Goal: Task Accomplishment & Management: Manage account settings

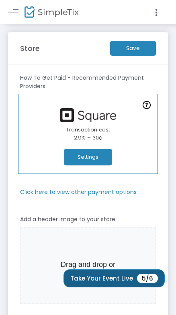
click at [97, 278] on button "Take Your Event Live 5/6" at bounding box center [113, 278] width 101 height 18
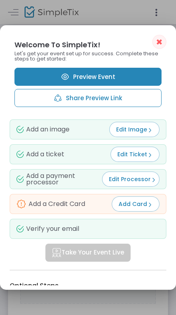
scroll to position [40, 0]
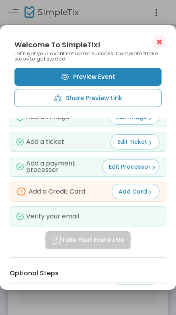
click at [136, 188] on span "Add Card" at bounding box center [135, 192] width 34 height 8
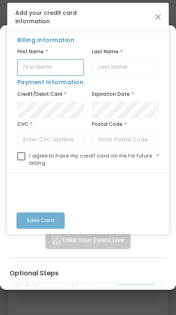
click at [59, 70] on input "text" at bounding box center [50, 67] width 67 height 16
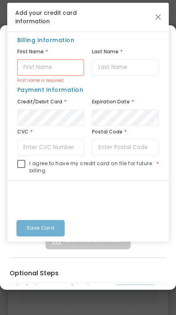
type input "billie"
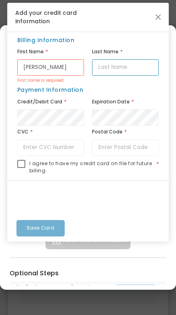
type input "timmerman"
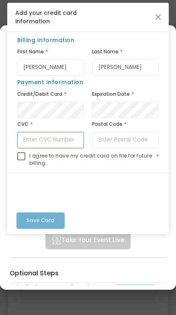
click at [59, 141] on input "text" at bounding box center [50, 140] width 67 height 16
type input "6113"
click at [23, 155] on span at bounding box center [21, 156] width 8 height 8
click at [21, 160] on input "checkbox" at bounding box center [21, 160] width 0 height 0
checkbox input "true"
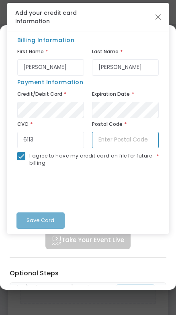
click at [112, 141] on input "text" at bounding box center [125, 140] width 67 height 16
type input "55374"
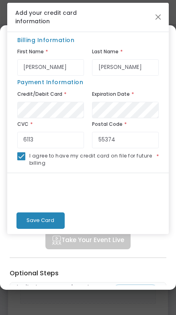
click at [41, 222] on span "Save Card" at bounding box center [40, 220] width 28 height 8
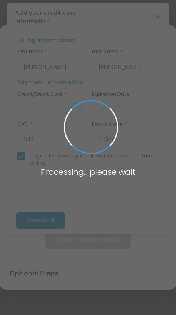
checkbox input "false"
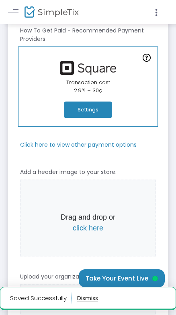
scroll to position [120, 0]
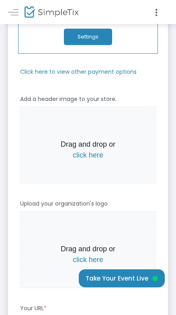
click at [87, 155] on span "click here" at bounding box center [88, 155] width 30 height 8
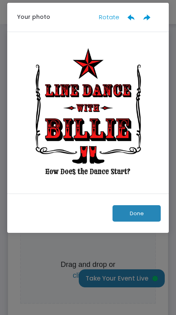
scroll to position [0, 0]
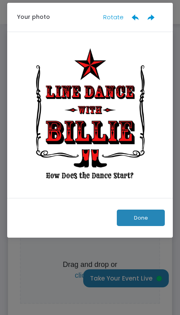
click at [145, 216] on button "Done" at bounding box center [141, 218] width 48 height 16
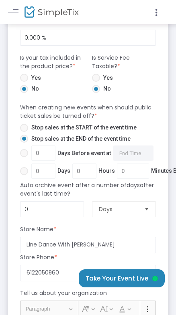
scroll to position [561, 0]
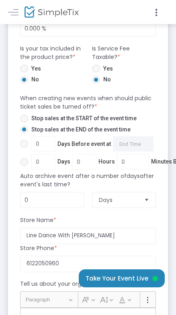
click at [25, 119] on span at bounding box center [24, 119] width 8 height 8
click at [24, 123] on input "Stop sales at the START of the event time" at bounding box center [24, 123] width 0 height 0
radio input "true"
click at [24, 144] on span at bounding box center [24, 144] width 0 height 0
click at [24, 148] on input "0 Days Before event at Required." at bounding box center [24, 148] width 0 height 0
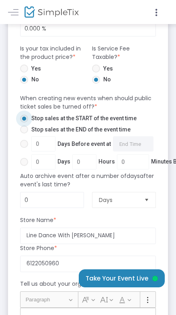
radio input "true"
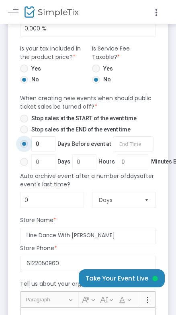
click at [23, 162] on span at bounding box center [24, 162] width 8 height 8
click at [24, 166] on input "0 Days 0 Hours 0 Minutes Before the event" at bounding box center [24, 166] width 0 height 0
radio input "true"
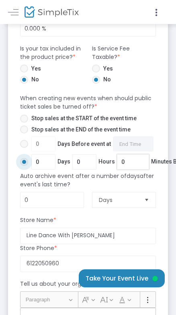
click at [125, 161] on input "0" at bounding box center [132, 161] width 31 height 15
type input "1"
type input "0"
click at [82, 167] on input "0" at bounding box center [84, 161] width 23 height 15
type input "1"
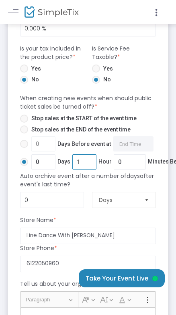
click at [107, 216] on div "Store Name *" at bounding box center [87, 222] width 143 height 12
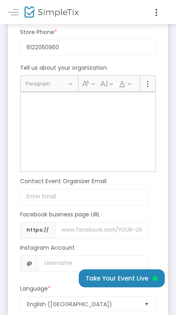
scroll to position [802, 0]
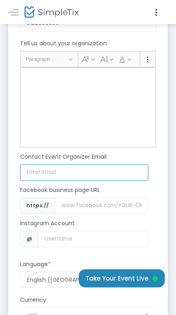
click at [76, 173] on input at bounding box center [84, 172] width 128 height 16
type input "backroadkickers@gmail.com"
drag, startPoint x: 102, startPoint y: 174, endPoint x: -7, endPoint y: 177, distance: 109.0
type input "linedancewithbillie@gmail.com"
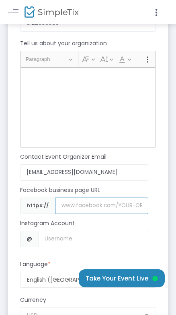
click at [81, 210] on input "Username" at bounding box center [101, 206] width 93 height 16
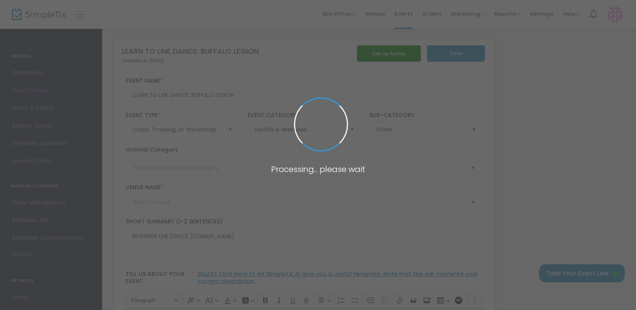
type input "BUFFALO LEGION"
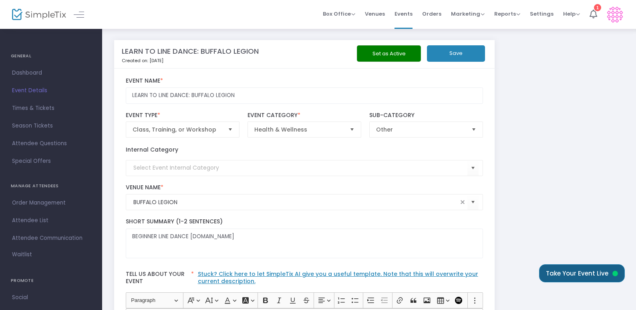
click at [564, 273] on button "Take Your Event Live" at bounding box center [582, 273] width 86 height 18
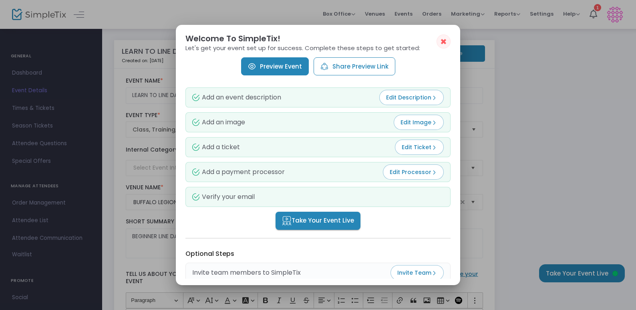
click at [310, 221] on span "Take Your Event Live" at bounding box center [318, 220] width 72 height 9
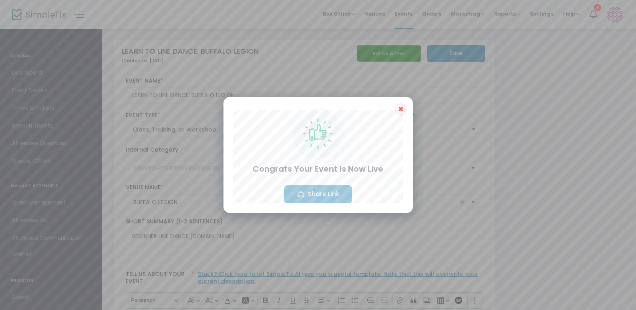
click at [325, 192] on button "Share Link" at bounding box center [318, 194] width 68 height 18
click at [337, 192] on button "Share Link" at bounding box center [318, 194] width 68 height 18
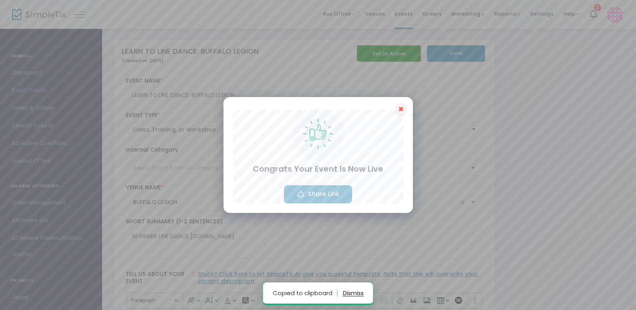
click at [402, 111] on span "✖" at bounding box center [401, 109] width 6 height 10
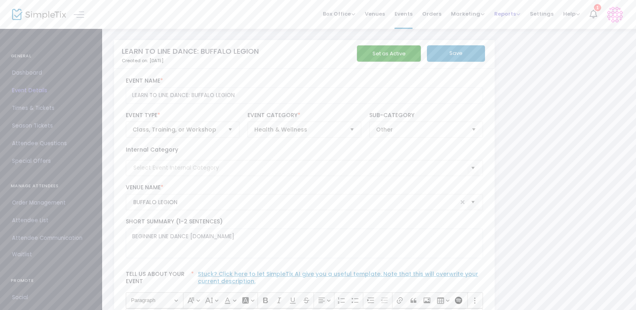
click at [518, 13] on span "Reports" at bounding box center [508, 14] width 26 height 8
click at [519, 13] on span "Reports" at bounding box center [508, 14] width 26 height 8
click at [592, 13] on icon at bounding box center [594, 14] width 8 height 9
click at [550, 14] on span "Settings" at bounding box center [542, 14] width 24 height 20
